Goal: Obtain resource: Download file/media

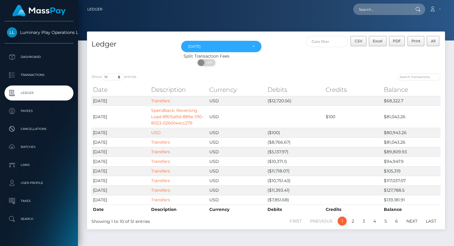
select select "[DATE]"
click at [290, 74] on div at bounding box center [356, 78] width 170 height 8
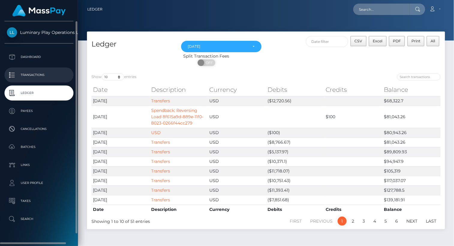
click at [28, 74] on p "Transactions" at bounding box center [39, 75] width 64 height 9
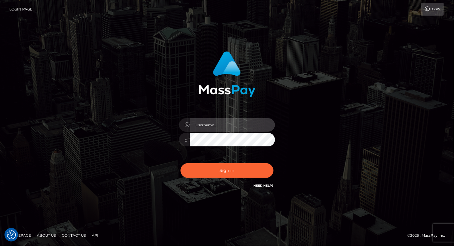
click at [222, 126] on input "text" at bounding box center [232, 125] width 85 height 14
type input "Arlene.luminaryplay"
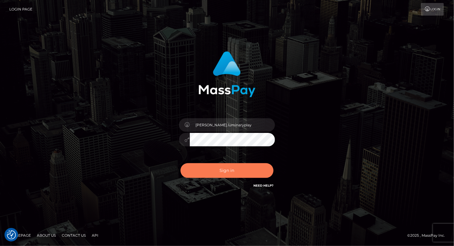
click at [240, 169] on button "Sign in" at bounding box center [227, 170] width 93 height 15
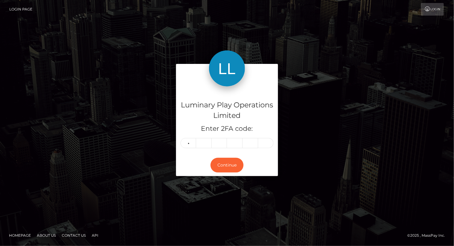
type input "1"
type input "5"
type input "0"
type input "8"
type input "9"
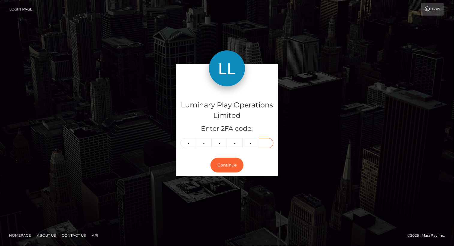
type input "1"
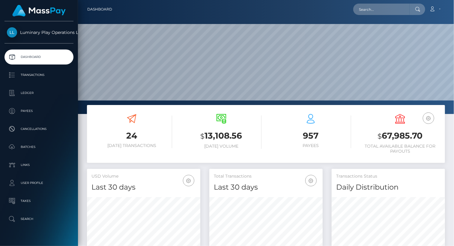
scroll to position [106, 113]
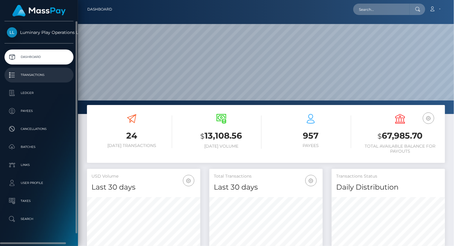
click at [35, 74] on p "Transactions" at bounding box center [39, 75] width 64 height 9
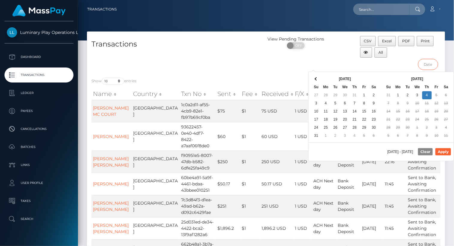
click at [429, 66] on input "text" at bounding box center [428, 64] width 20 height 11
click at [445, 151] on button "Apply" at bounding box center [444, 151] width 16 height 7
type input "08/30/2025 - 09/04/2025"
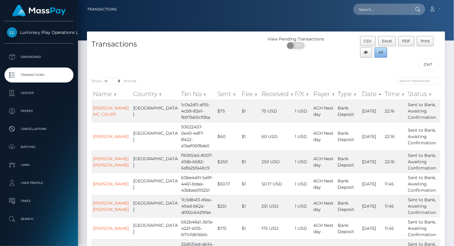
click at [382, 53] on span "All" at bounding box center [381, 52] width 5 height 5
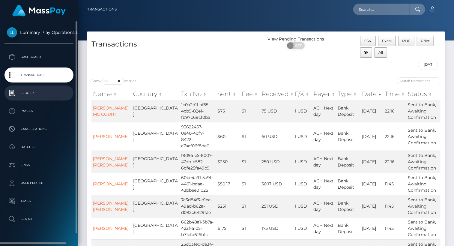
click at [30, 94] on p "Ledger" at bounding box center [39, 93] width 64 height 9
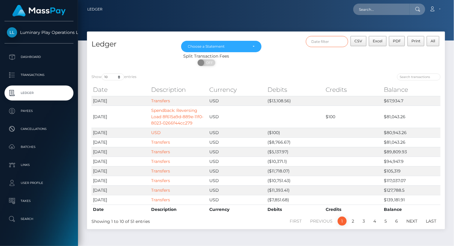
click at [334, 40] on input "text" at bounding box center [327, 41] width 43 height 11
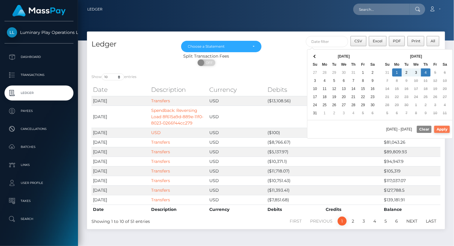
click at [446, 129] on button "Apply" at bounding box center [442, 129] width 16 height 7
type input "09/01/2025 - 09/04/2025"
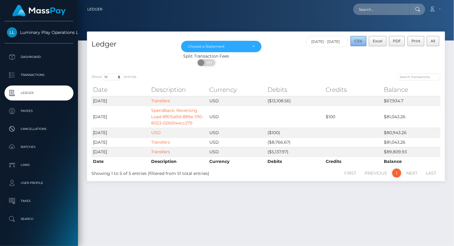
click at [362, 43] on span "CSV" at bounding box center [359, 41] width 8 height 5
click at [252, 46] on div "Choose a Statement" at bounding box center [221, 46] width 67 height 5
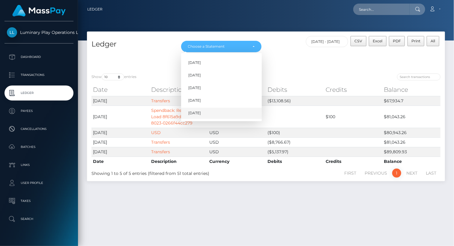
click at [214, 113] on link "Sep 2025" at bounding box center [221, 113] width 81 height 11
select select "Sep 2025"
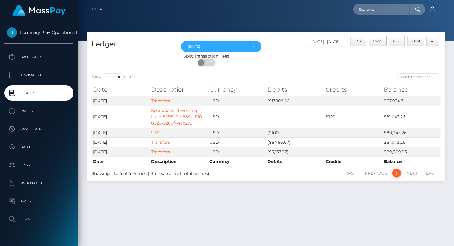
click at [312, 16] on nav "Ledger Loading... Loading..." at bounding box center [266, 9] width 376 height 19
